Goal: Task Accomplishment & Management: Use online tool/utility

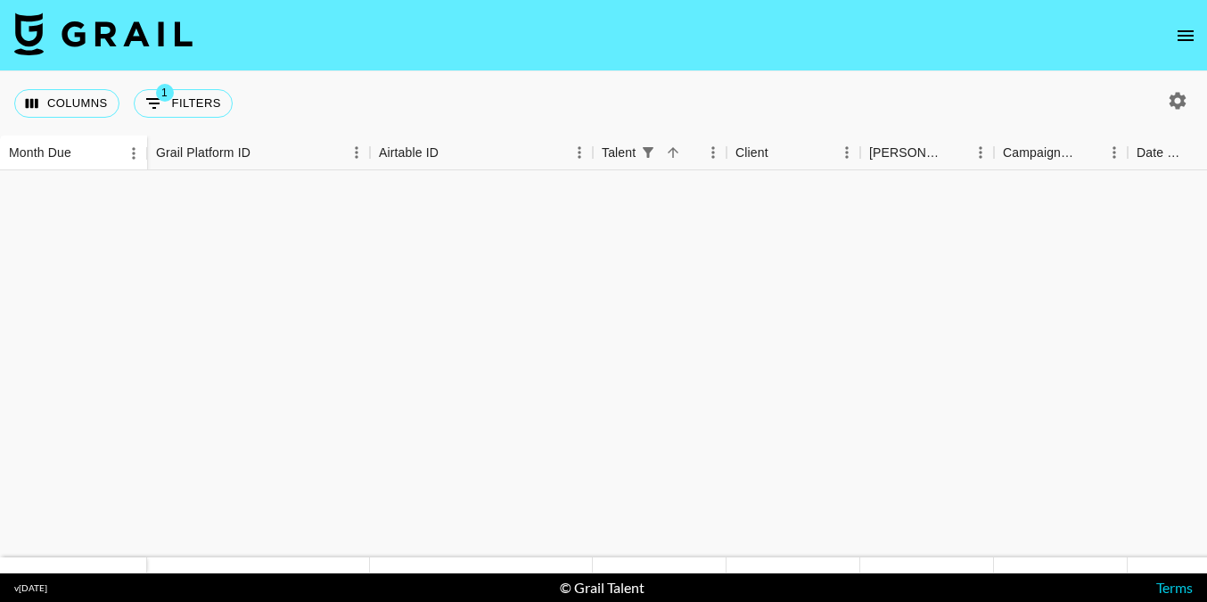
scroll to position [840, 0]
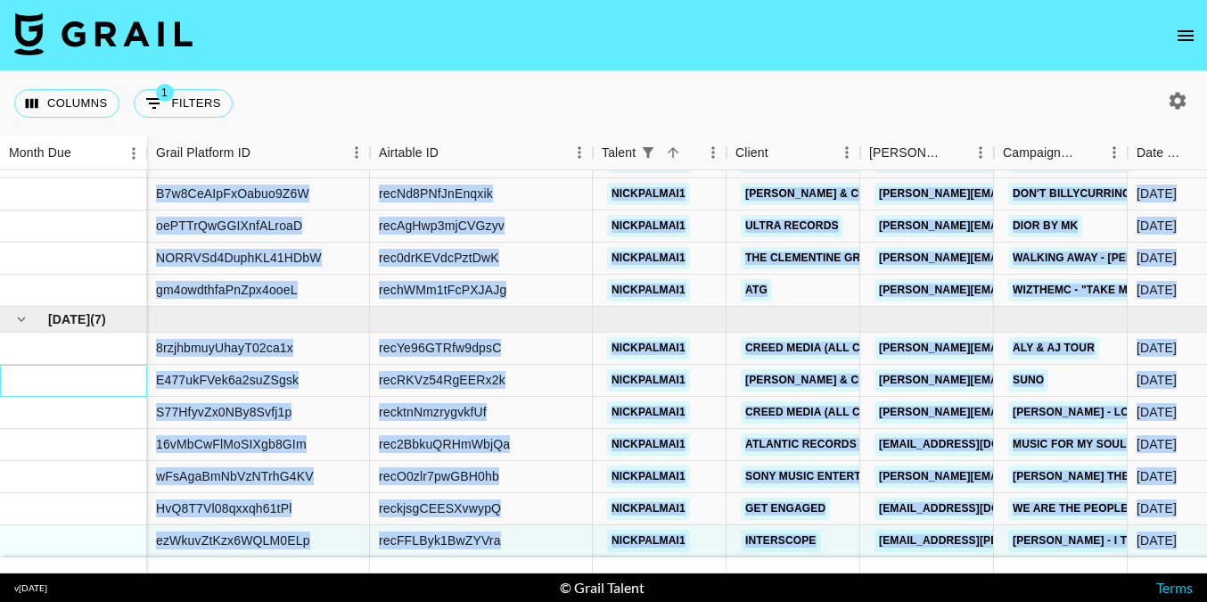
drag, startPoint x: 103, startPoint y: 381, endPoint x: 53, endPoint y: 574, distance: 198.9
click at [53, 574] on section "Columns 1 Filters + Booking Month Due Grail Platform ID Airtable ID Talent Clie…" at bounding box center [603, 301] width 1207 height 602
click at [36, 494] on div at bounding box center [73, 509] width 147 height 32
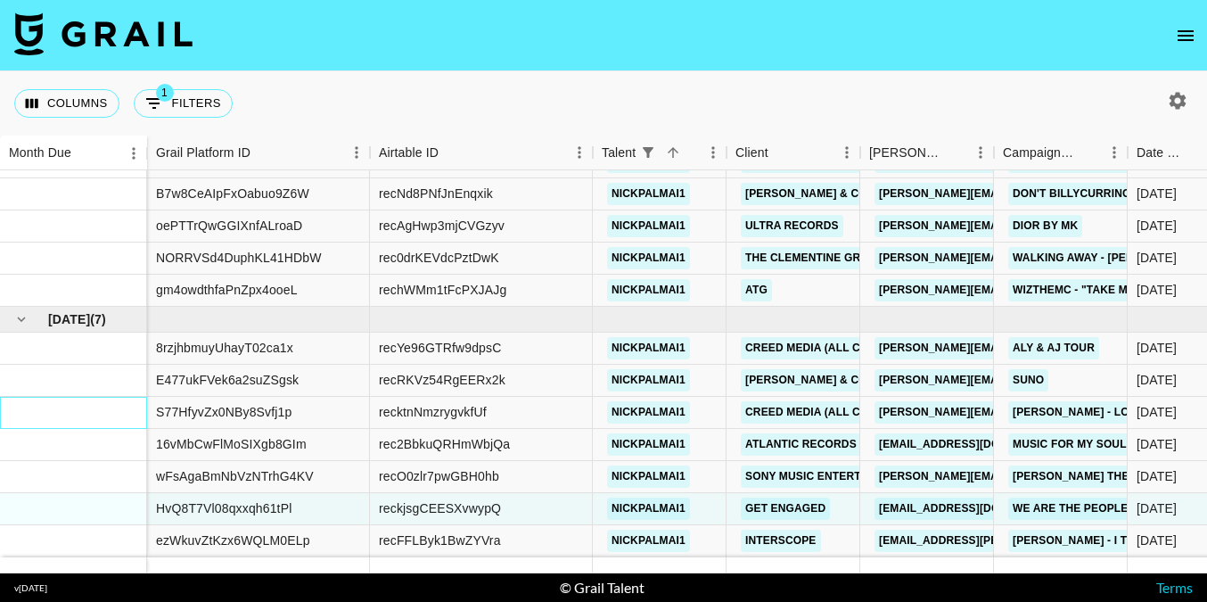
click at [39, 426] on div at bounding box center [73, 413] width 147 height 32
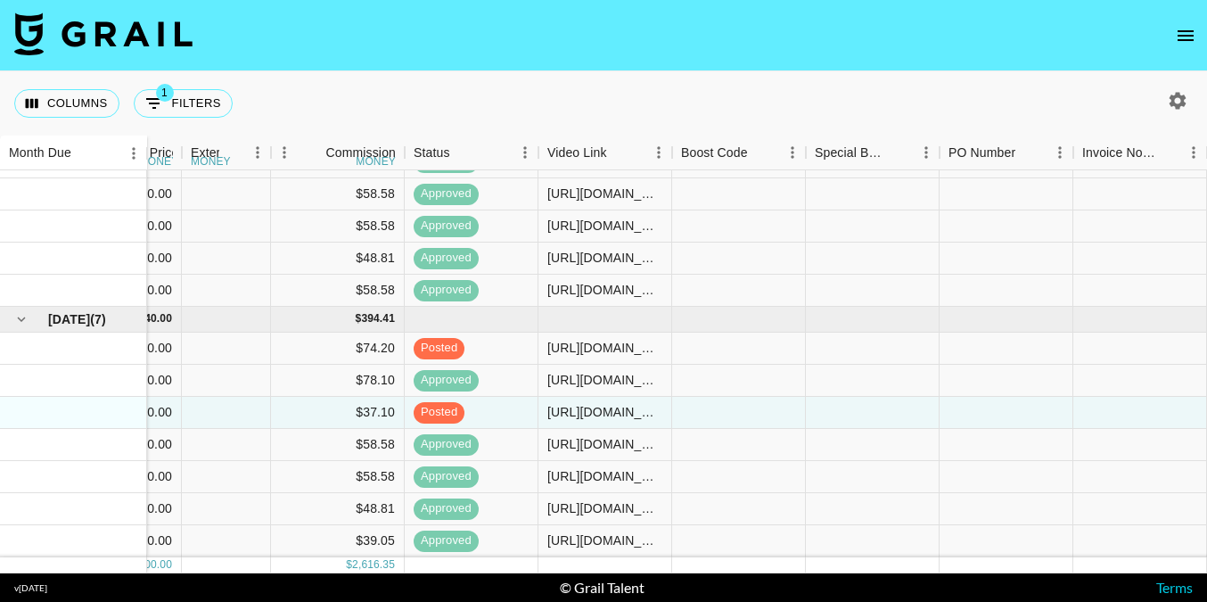
scroll to position [840, 1659]
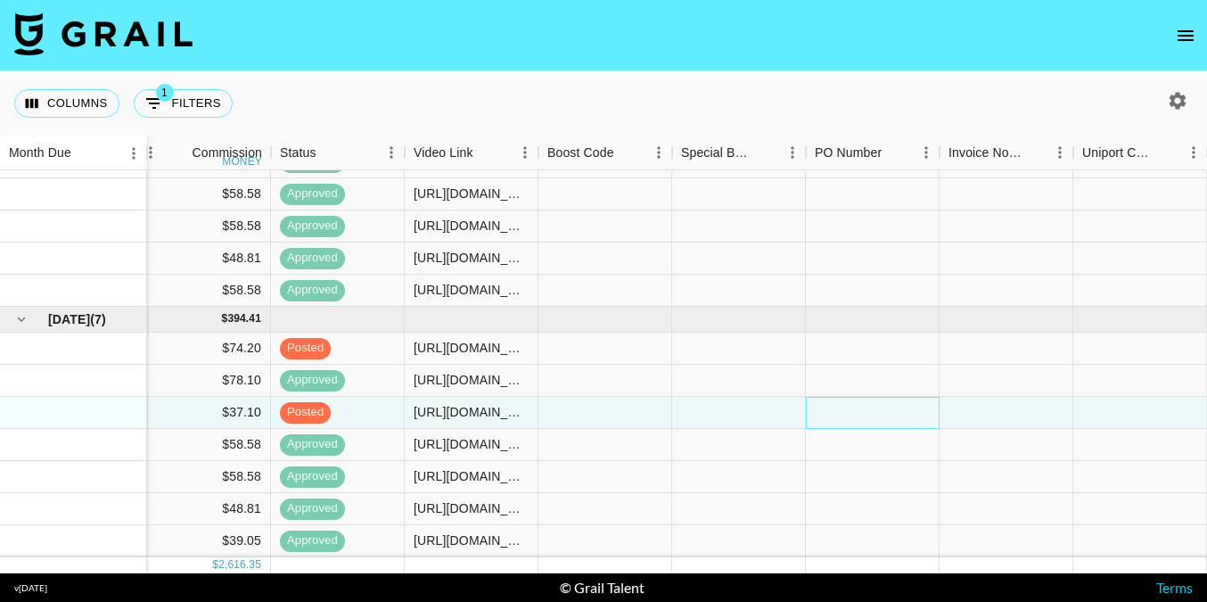
click at [829, 409] on div at bounding box center [873, 413] width 134 height 32
paste input "gpZIsxA"
type input "gpZIsxA"
click at [978, 402] on div at bounding box center [1006, 413] width 134 height 32
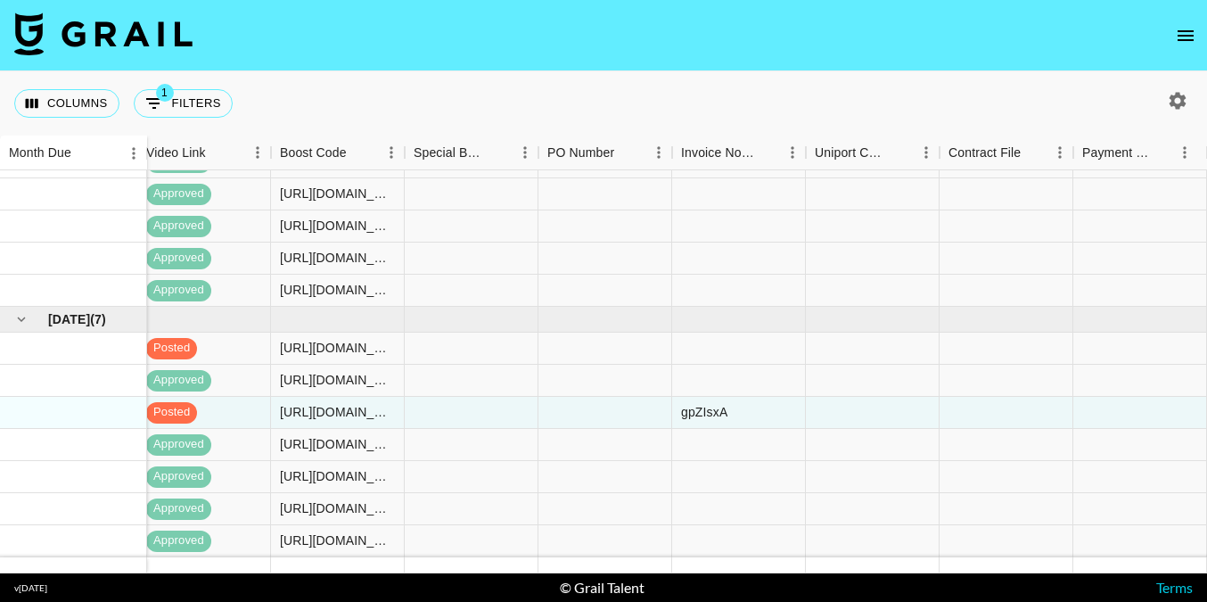
scroll to position [840, 2265]
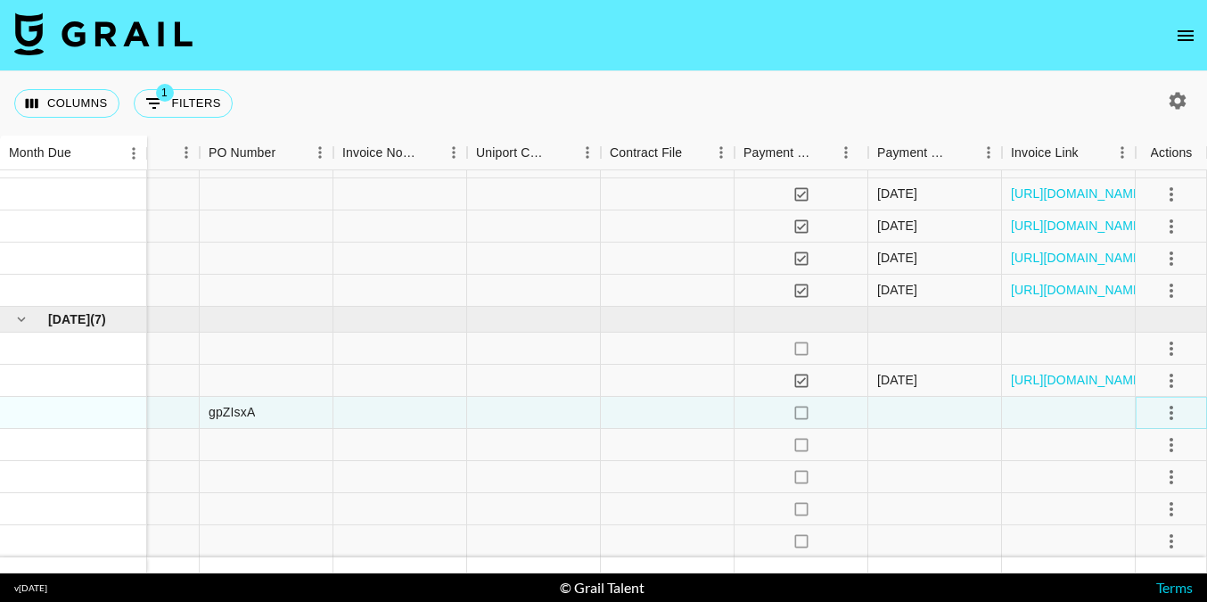
click at [1174, 411] on icon "select merge strategy" at bounding box center [1171, 412] width 21 height 21
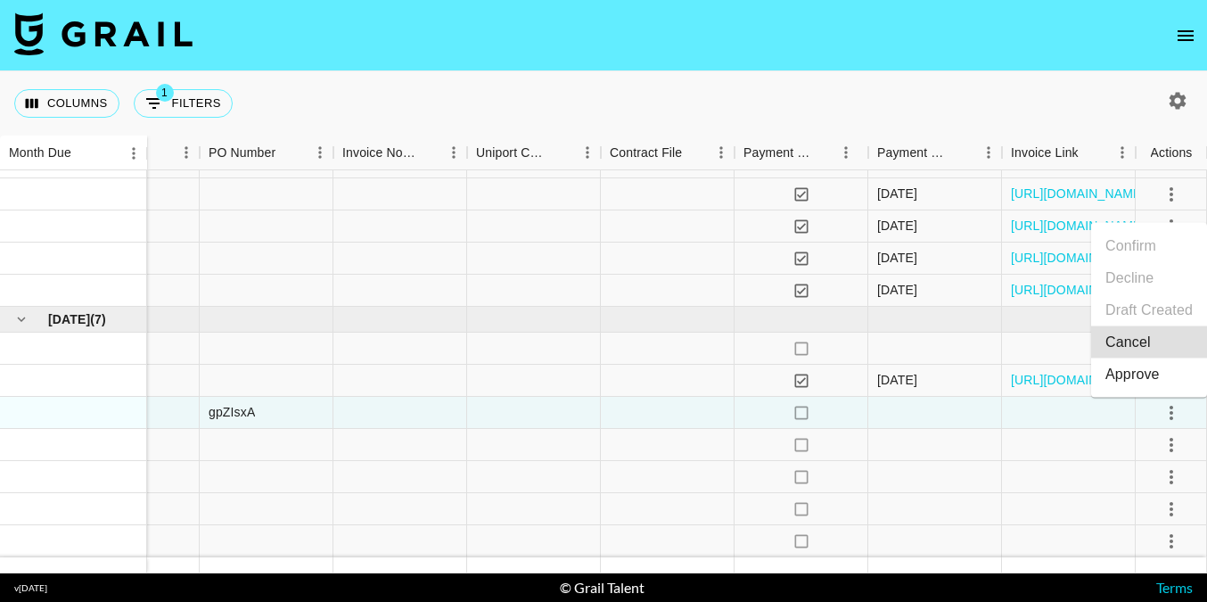
click at [1148, 378] on div "Approve" at bounding box center [1132, 374] width 54 height 21
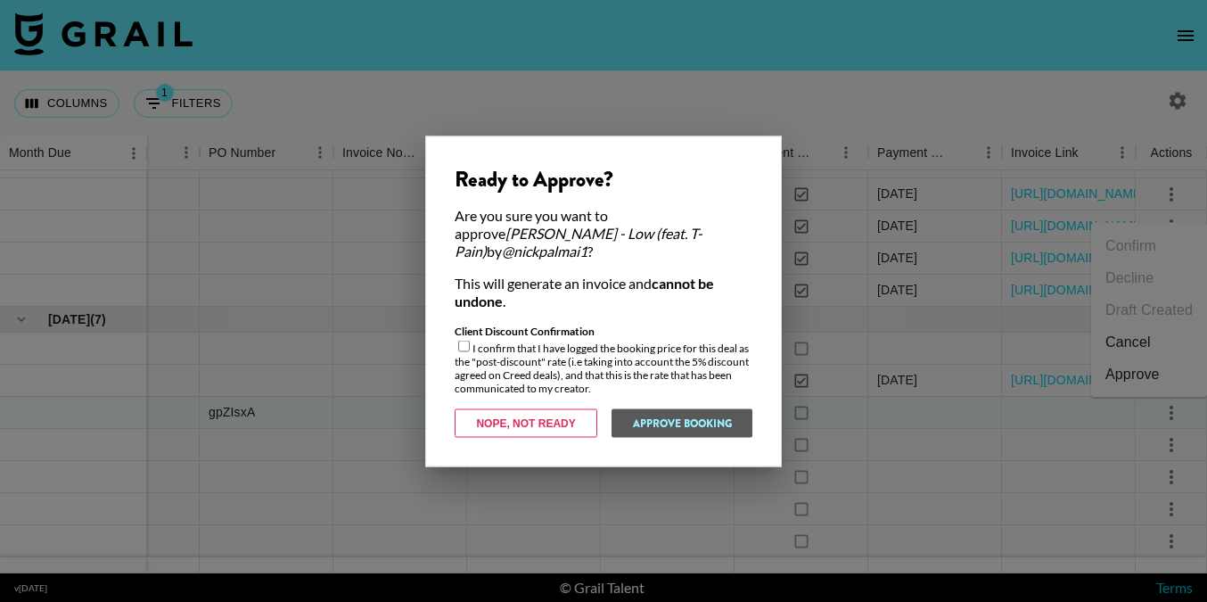
click at [465, 340] on input "checkbox" at bounding box center [464, 346] width 12 height 12
checkbox input "true"
click at [638, 416] on button "Approve Booking" at bounding box center [682, 422] width 142 height 29
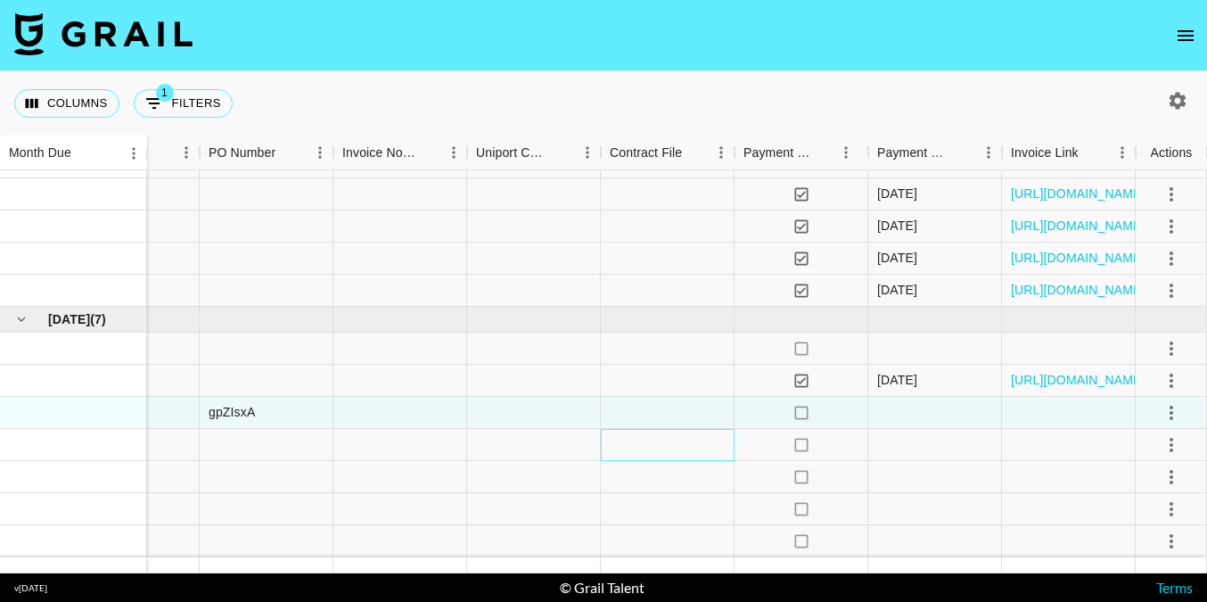
click at [613, 448] on div at bounding box center [668, 445] width 134 height 32
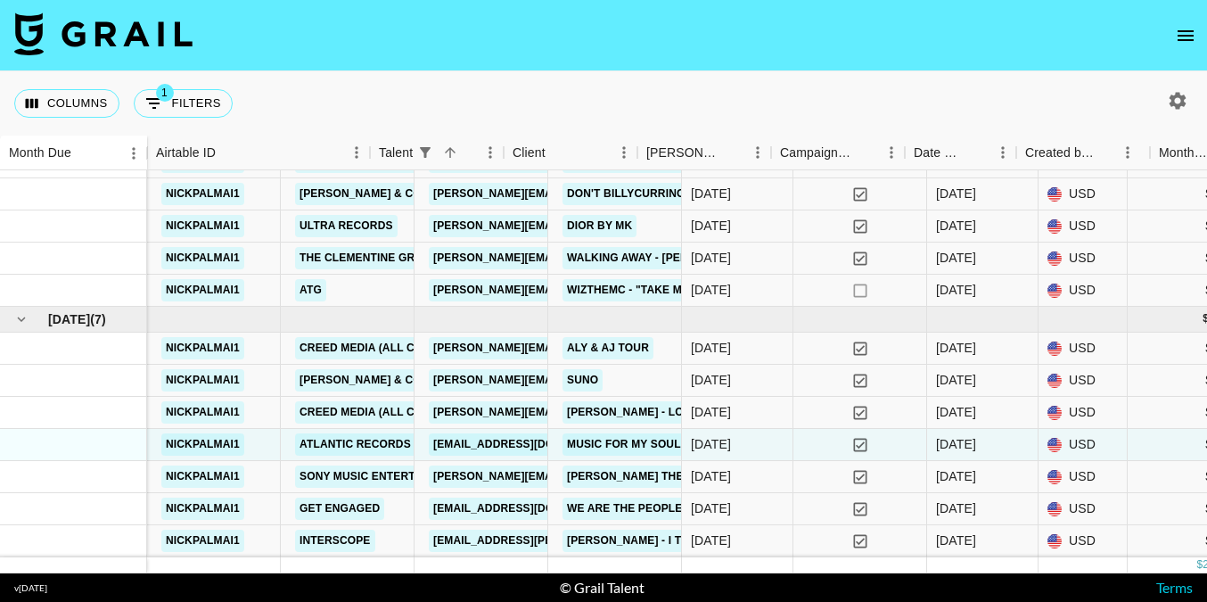
scroll to position [840, 0]
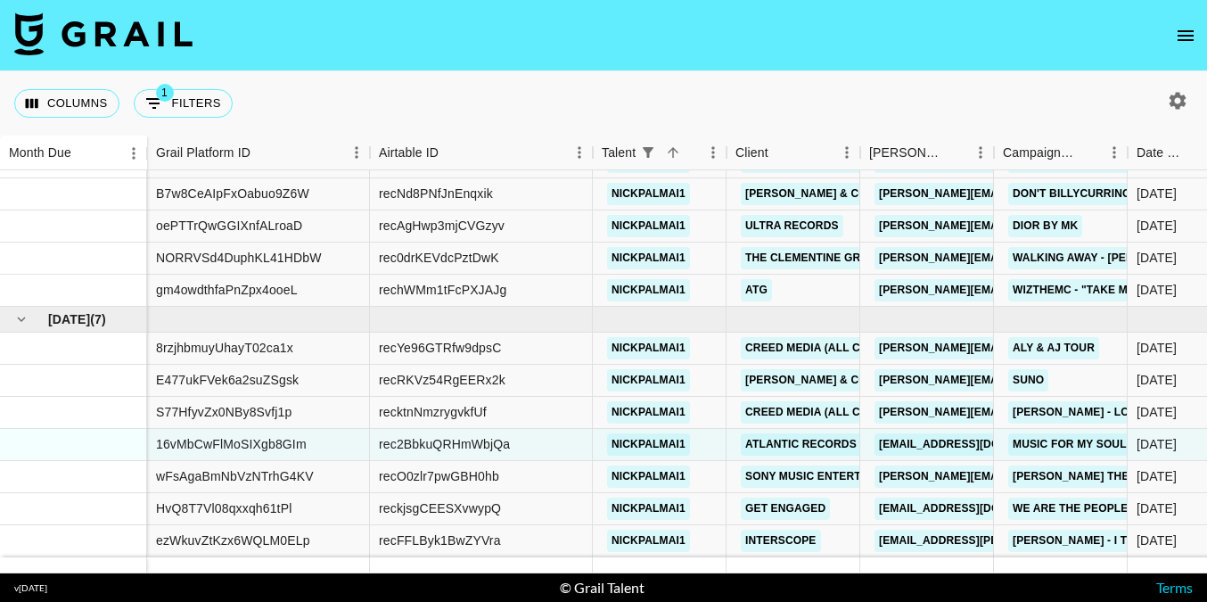
click at [1181, 37] on icon "open drawer" at bounding box center [1185, 35] width 21 height 21
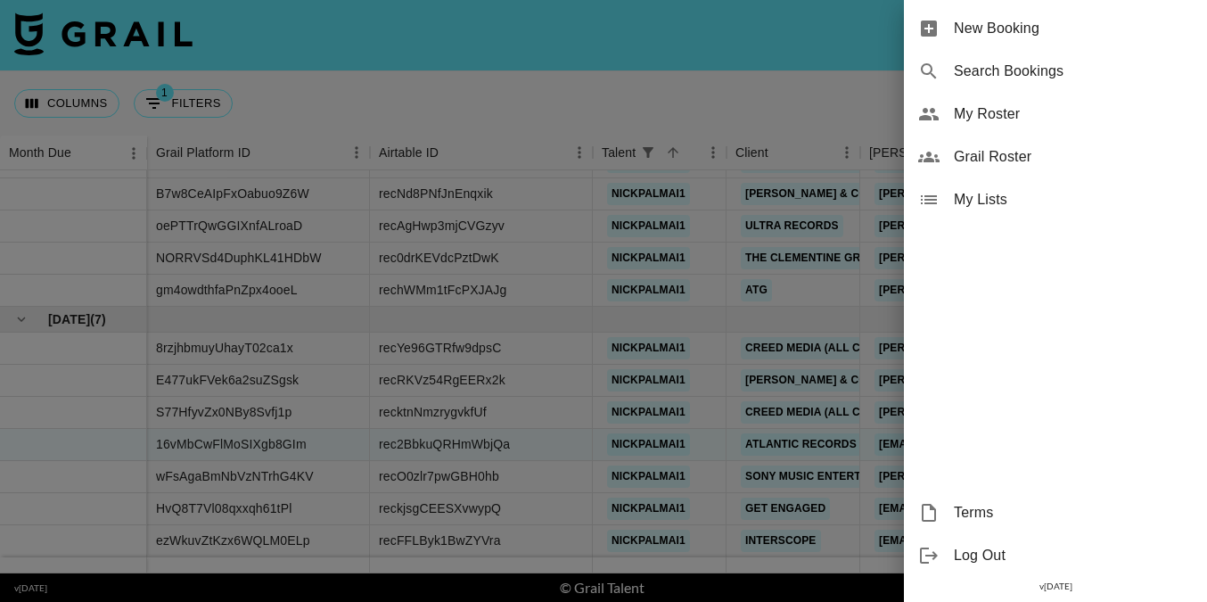
click at [992, 106] on span "My Roster" at bounding box center [1073, 113] width 239 height 21
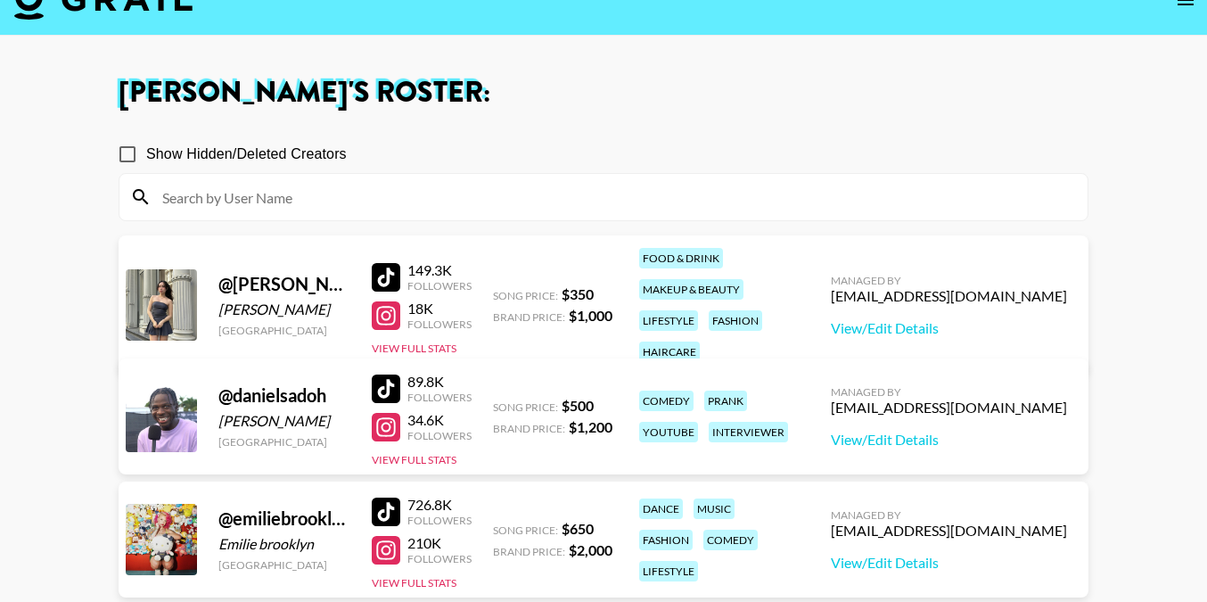
scroll to position [107, 0]
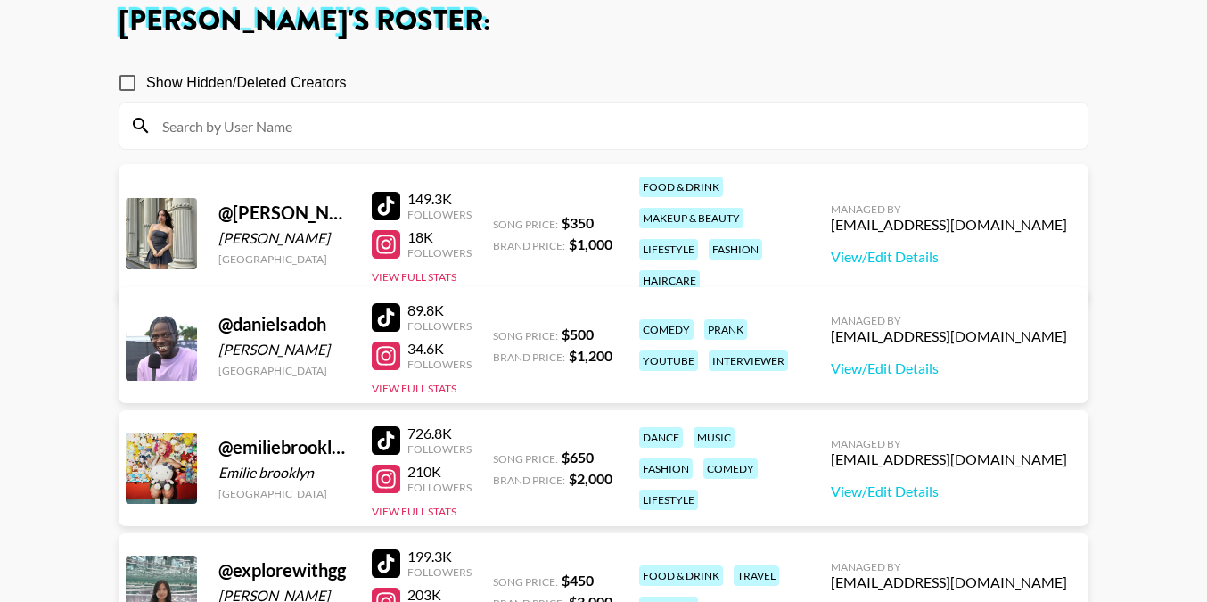
click at [391, 435] on div at bounding box center [386, 440] width 29 height 29
